Goal: Task Accomplishment & Management: Use online tool/utility

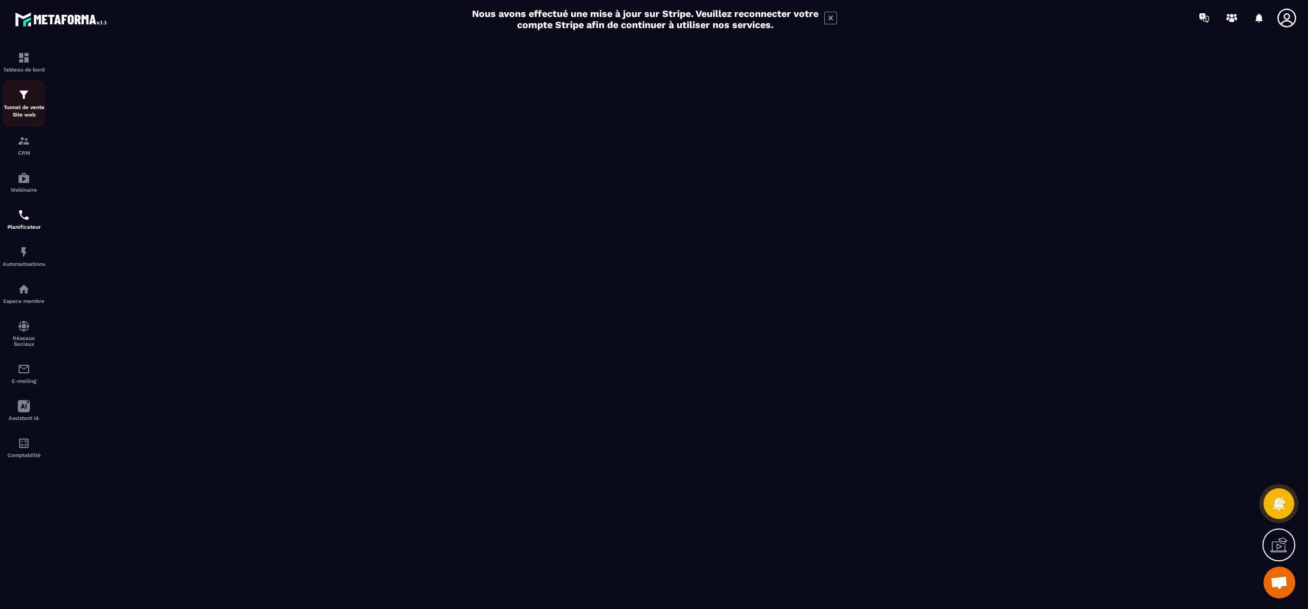
click at [23, 104] on p "Tunnel de vente Site web" at bounding box center [24, 111] width 42 height 15
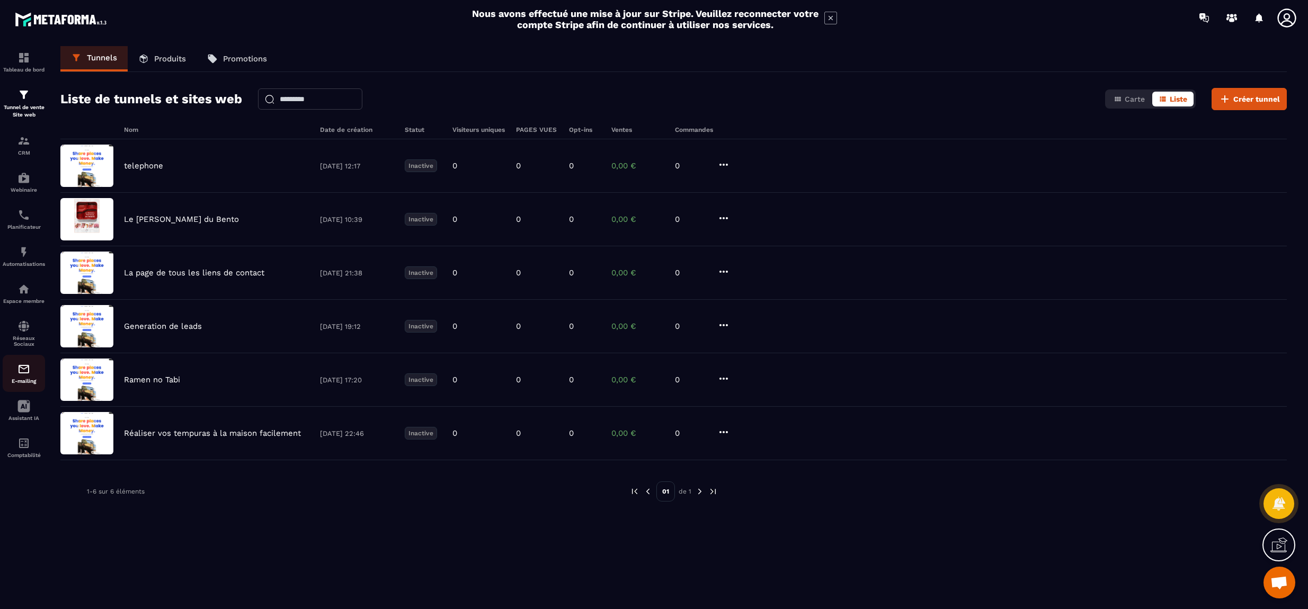
click at [25, 371] on img at bounding box center [23, 369] width 13 height 13
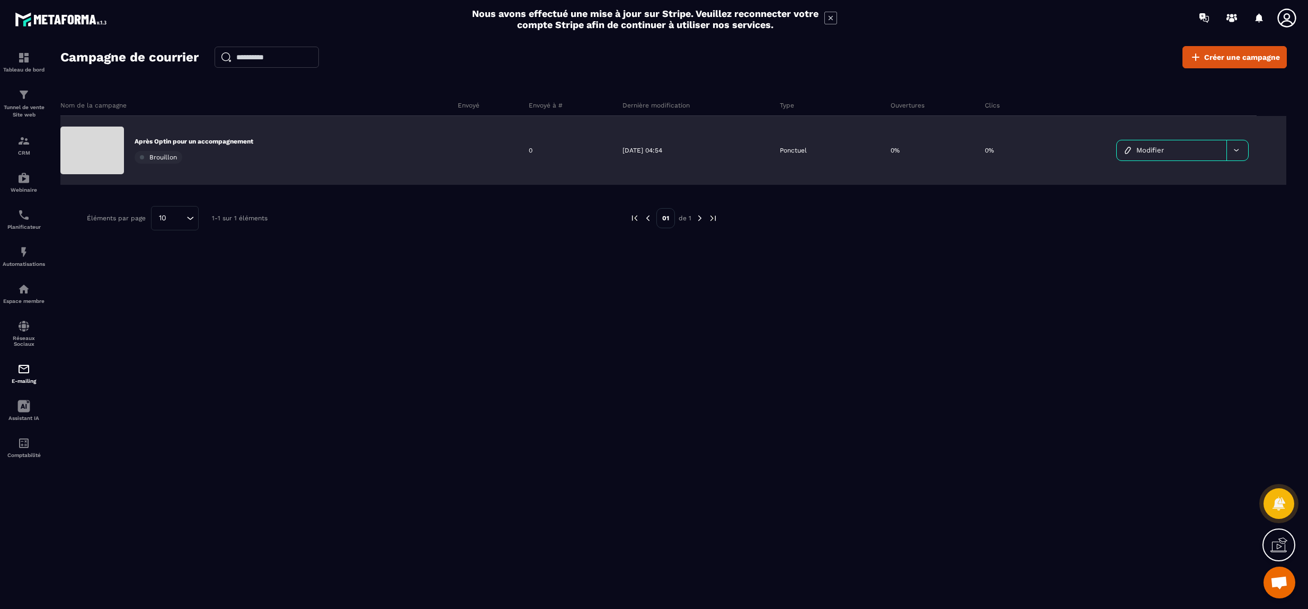
click at [164, 156] on span "Brouillon" at bounding box center [163, 157] width 28 height 7
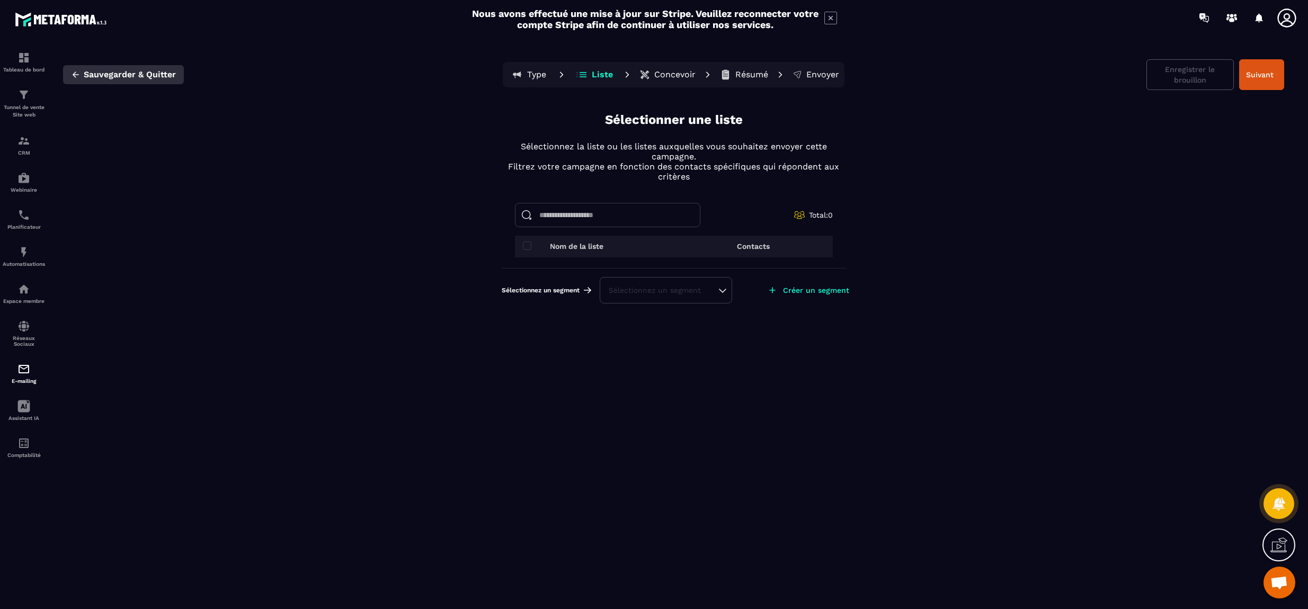
click at [77, 76] on icon "button" at bounding box center [76, 75] width 10 height 10
click at [676, 73] on p "Concevoir" at bounding box center [674, 74] width 41 height 11
click at [667, 75] on p "Concevoir" at bounding box center [674, 74] width 41 height 11
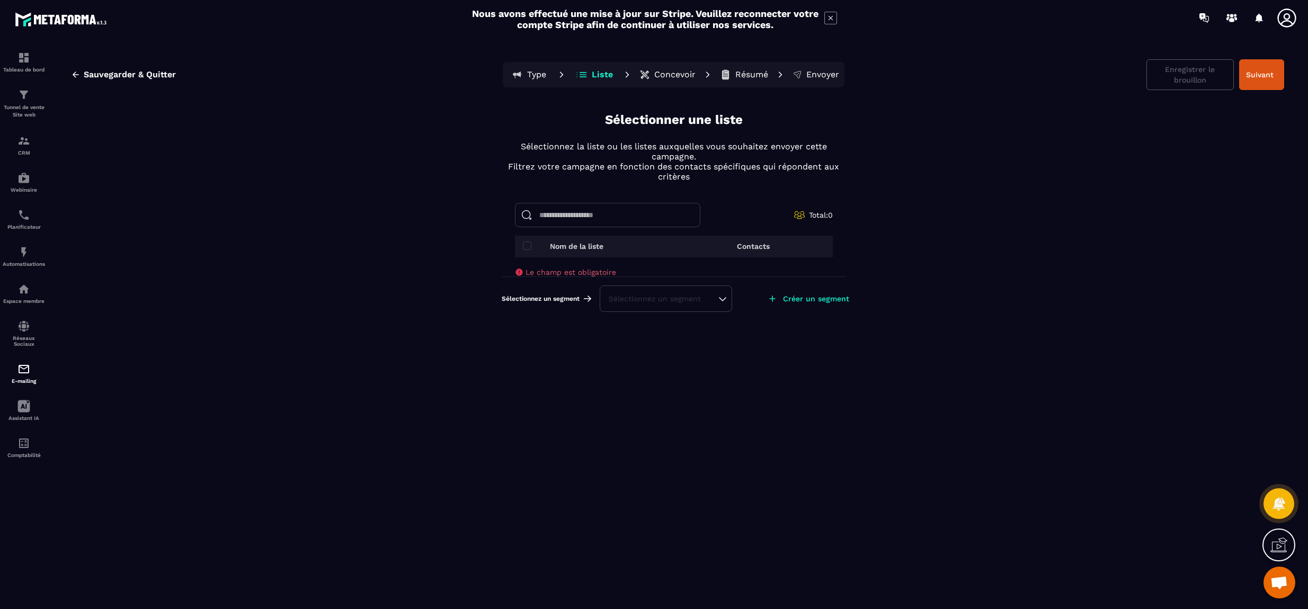
click at [617, 217] on input at bounding box center [607, 215] width 185 height 24
click at [26, 60] on img at bounding box center [23, 57] width 13 height 13
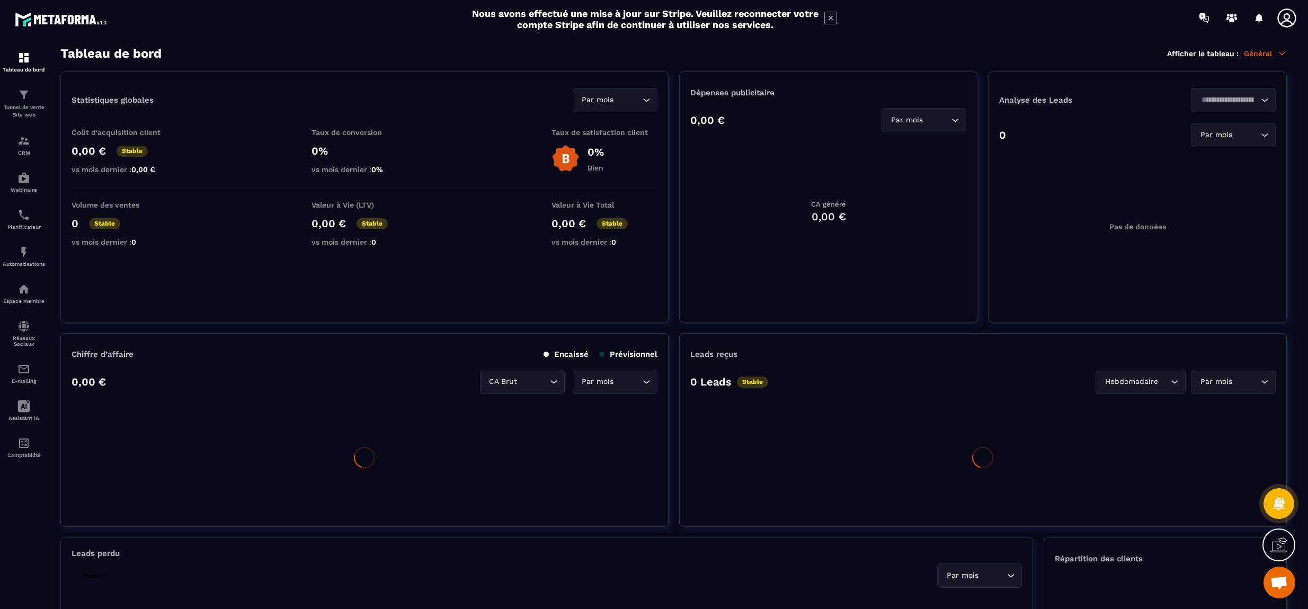
click at [1289, 19] on icon at bounding box center [1286, 17] width 21 height 21
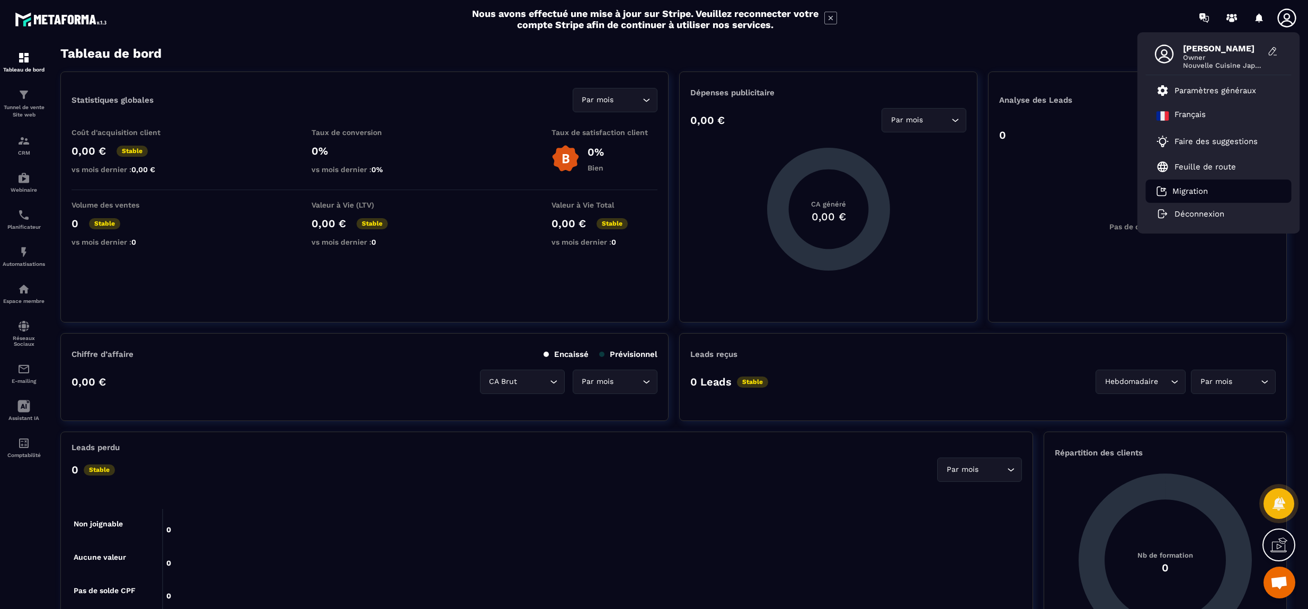
click at [1189, 190] on p "Migration" at bounding box center [1189, 191] width 35 height 10
